Goal: Task Accomplishment & Management: Complete application form

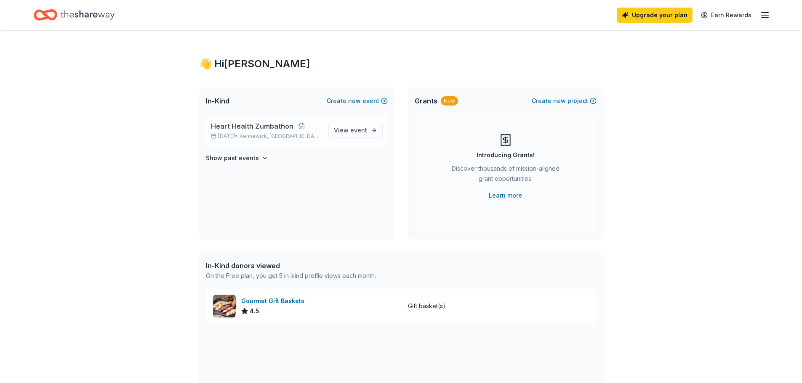
click at [239, 126] on span "Heart Health Zumbathon" at bounding box center [252, 126] width 82 height 10
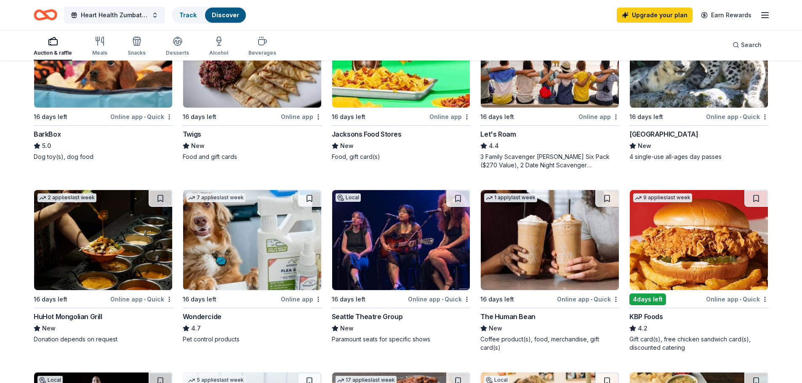
scroll to position [337, 0]
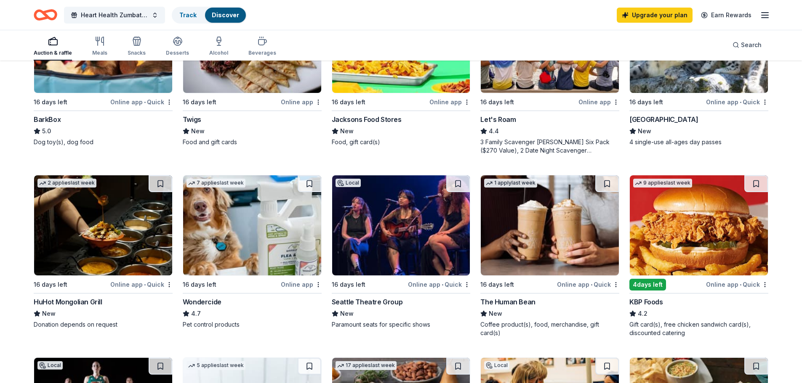
click at [512, 301] on div "The Human Bean" at bounding box center [507, 302] width 55 height 10
click at [506, 299] on div "The Human Bean" at bounding box center [507, 302] width 55 height 10
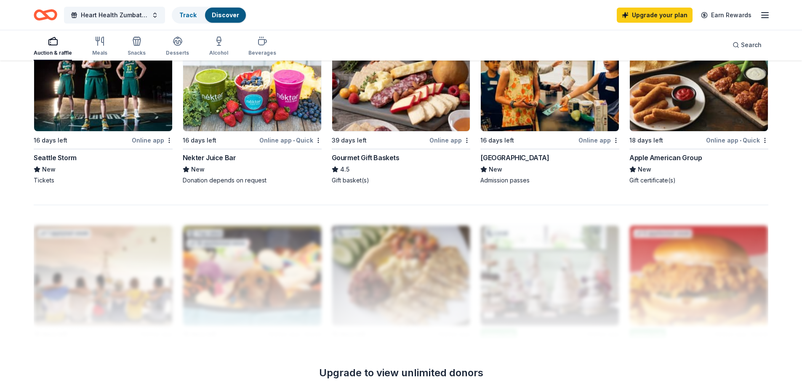
scroll to position [421, 0]
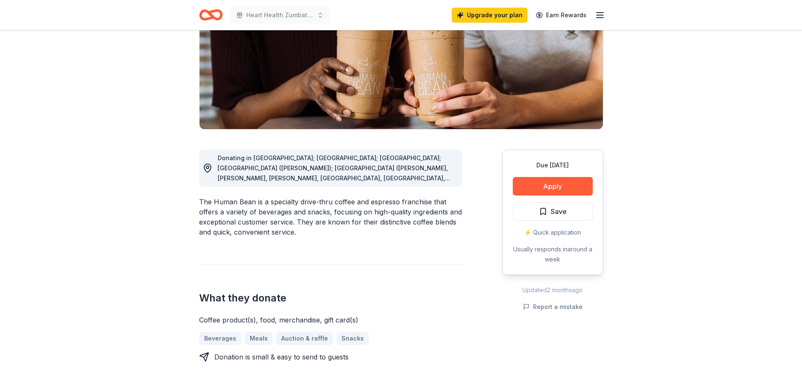
scroll to position [84, 0]
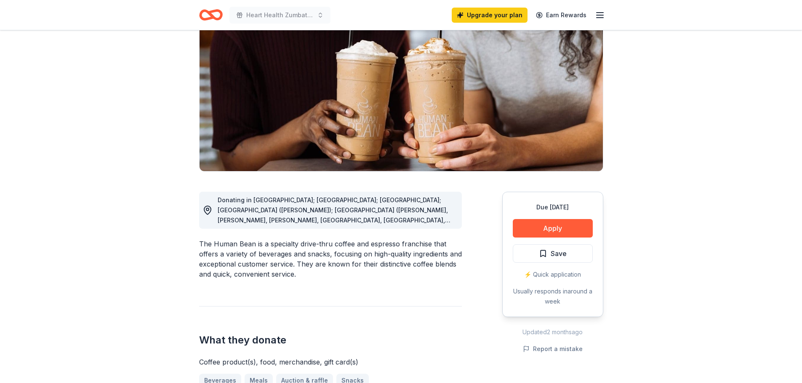
click at [410, 215] on div "Donating in [GEOGRAPHIC_DATA]; [GEOGRAPHIC_DATA]; [GEOGRAPHIC_DATA]; [GEOGRAPHI…" at bounding box center [336, 210] width 237 height 30
click at [432, 221] on span "Donating in [GEOGRAPHIC_DATA]; [GEOGRAPHIC_DATA]; [GEOGRAPHIC_DATA]; [GEOGRAPHI…" at bounding box center [334, 291] width 233 height 189
click at [357, 223] on span "Donating in [GEOGRAPHIC_DATA]; [GEOGRAPHIC_DATA]; [GEOGRAPHIC_DATA]; [GEOGRAPHI…" at bounding box center [334, 291] width 233 height 189
click at [206, 210] on circle at bounding box center [207, 209] width 3 height 3
click at [549, 236] on button "Apply" at bounding box center [553, 228] width 80 height 19
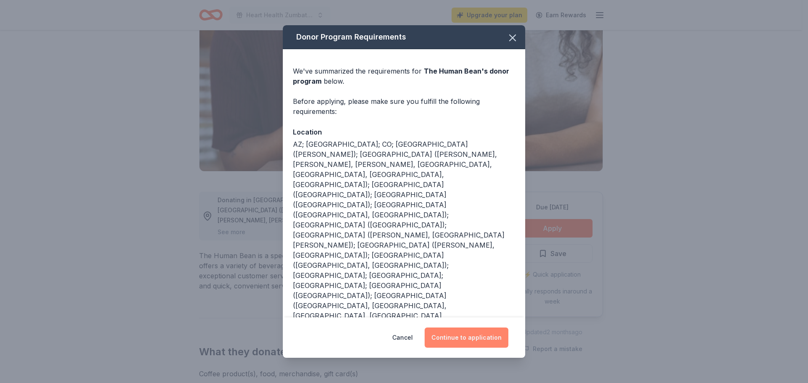
click at [476, 328] on button "Continue to application" at bounding box center [467, 338] width 84 height 20
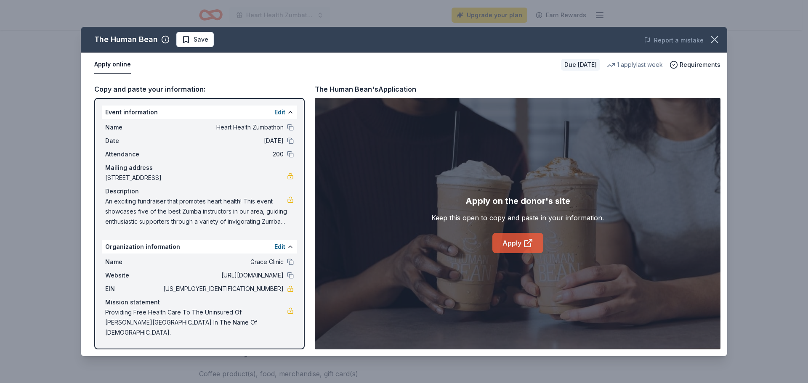
click at [518, 244] on link "Apply" at bounding box center [517, 243] width 51 height 20
click at [712, 40] on icon "button" at bounding box center [715, 40] width 12 height 12
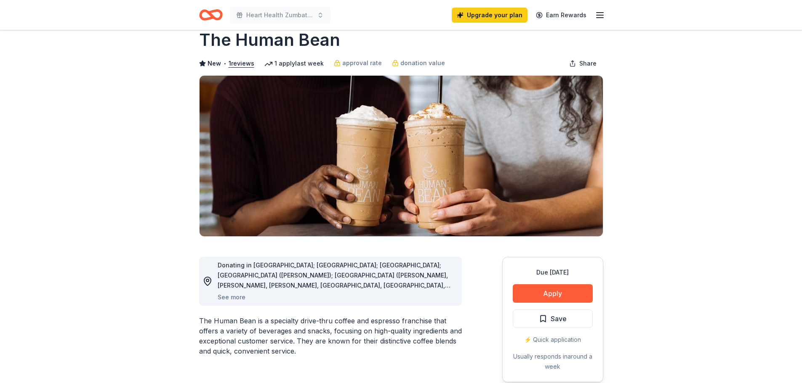
scroll to position [0, 0]
